Goal: Task Accomplishment & Management: Manage account settings

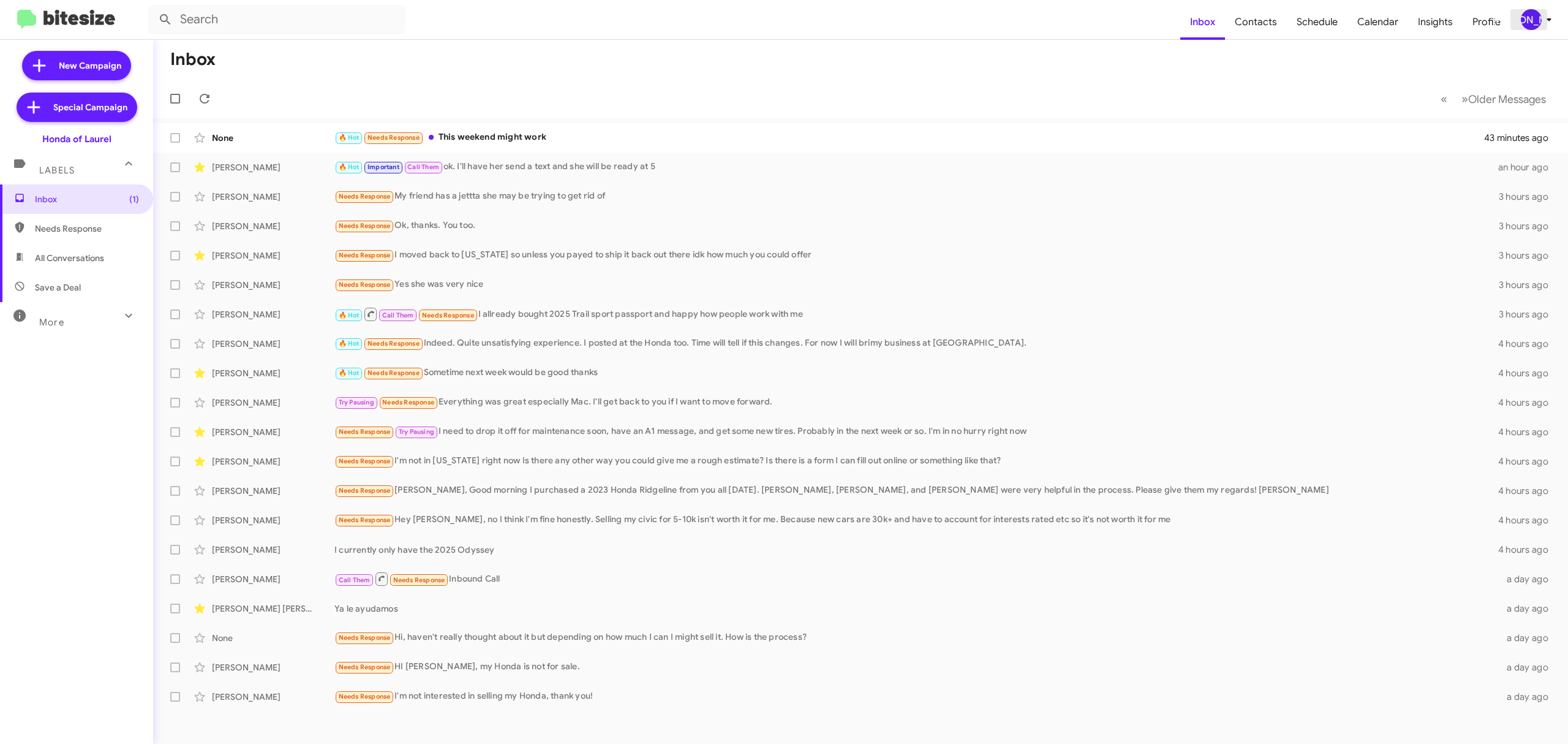
click at [1526, 27] on div "[PERSON_NAME]" at bounding box center [1531, 20] width 21 height 21
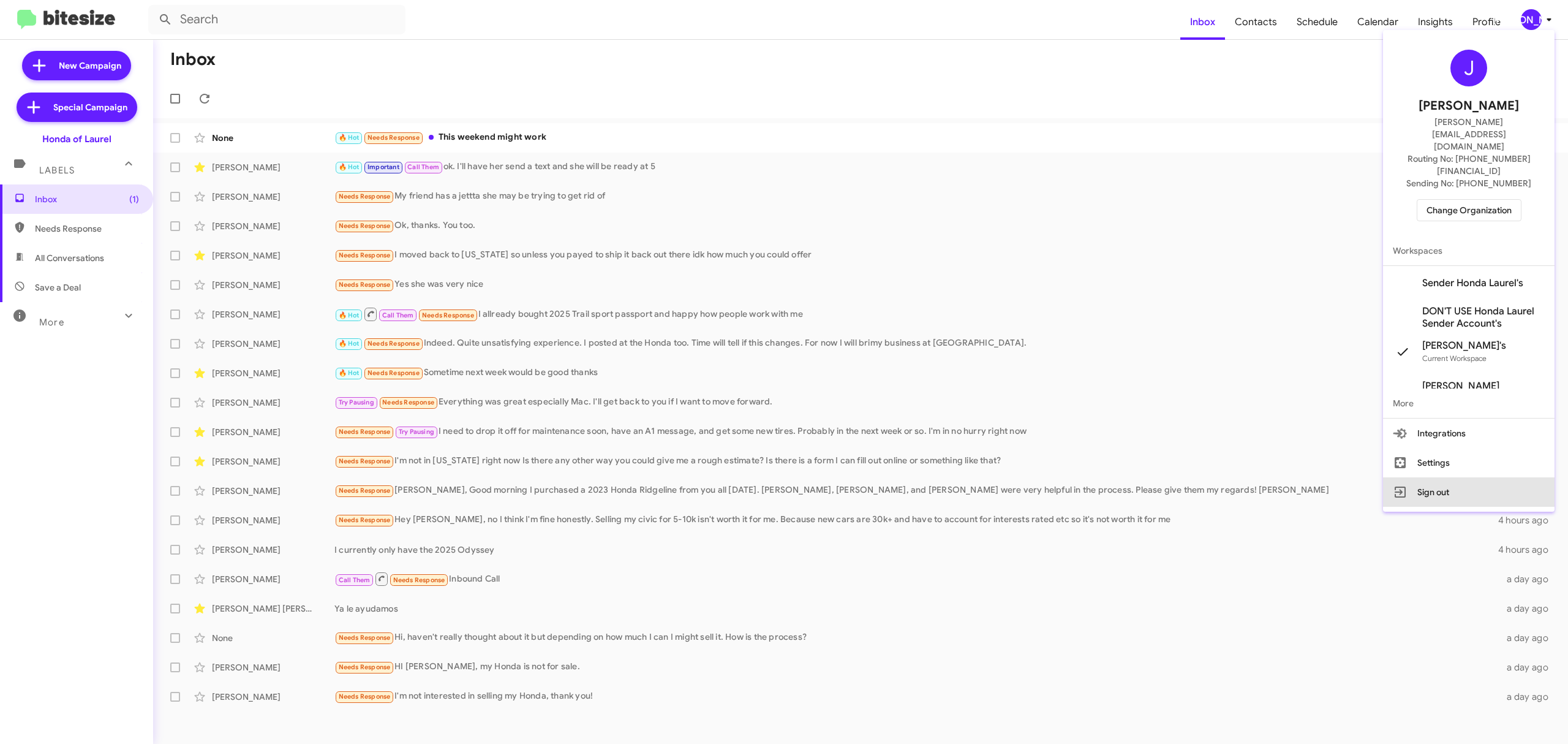
drag, startPoint x: 1427, startPoint y: 450, endPoint x: 839, endPoint y: 56, distance: 707.8
click at [1427, 477] on button "Sign out" at bounding box center [1468, 492] width 171 height 29
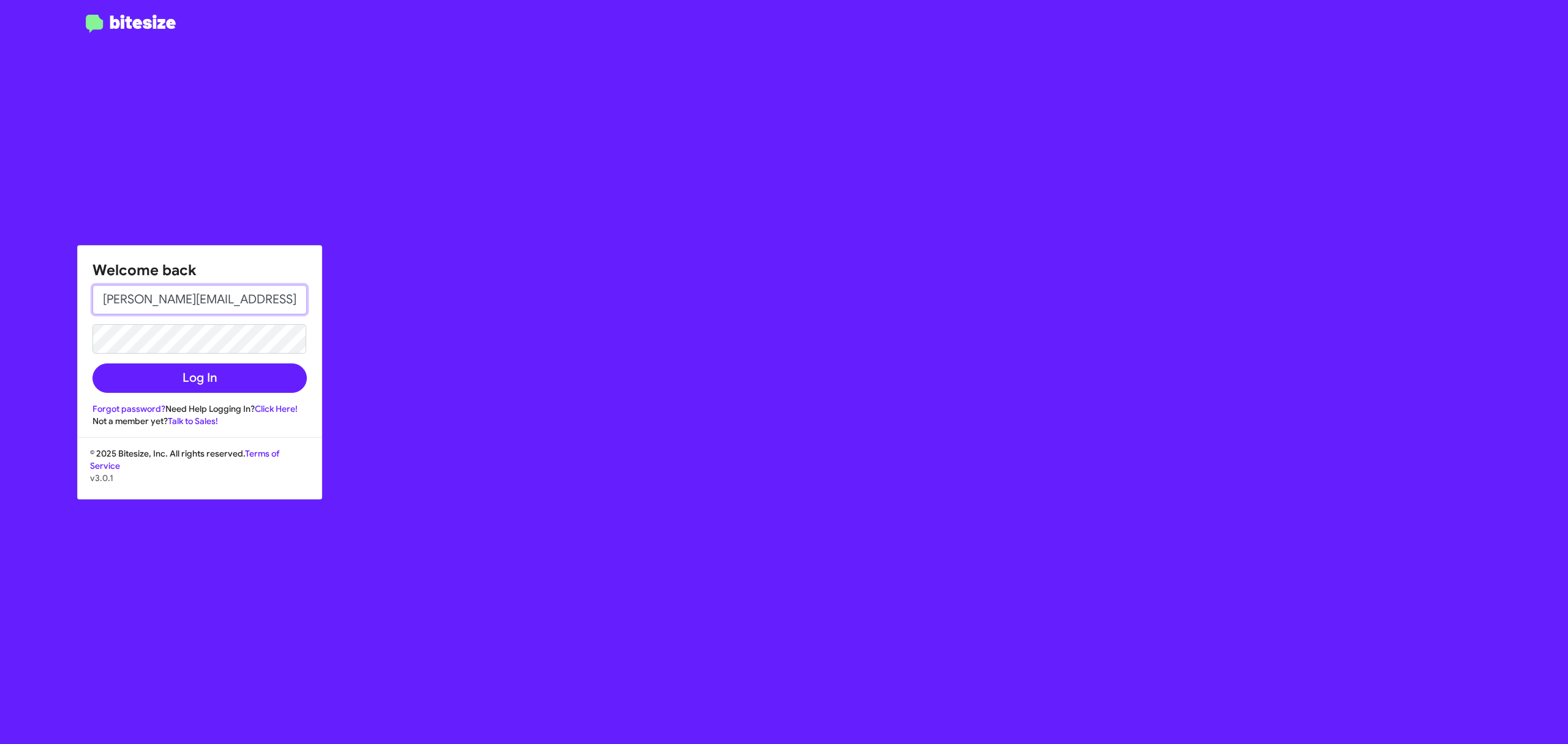
click at [260, 294] on input "[PERSON_NAME][EMAIL_ADDRESS][DOMAIN_NAME]" at bounding box center [200, 299] width 214 height 29
type input "[EMAIL_ADDRESS][DOMAIN_NAME]"
click at [189, 369] on button "Log In" at bounding box center [200, 378] width 214 height 29
